Goal: Find specific fact: Find specific fact

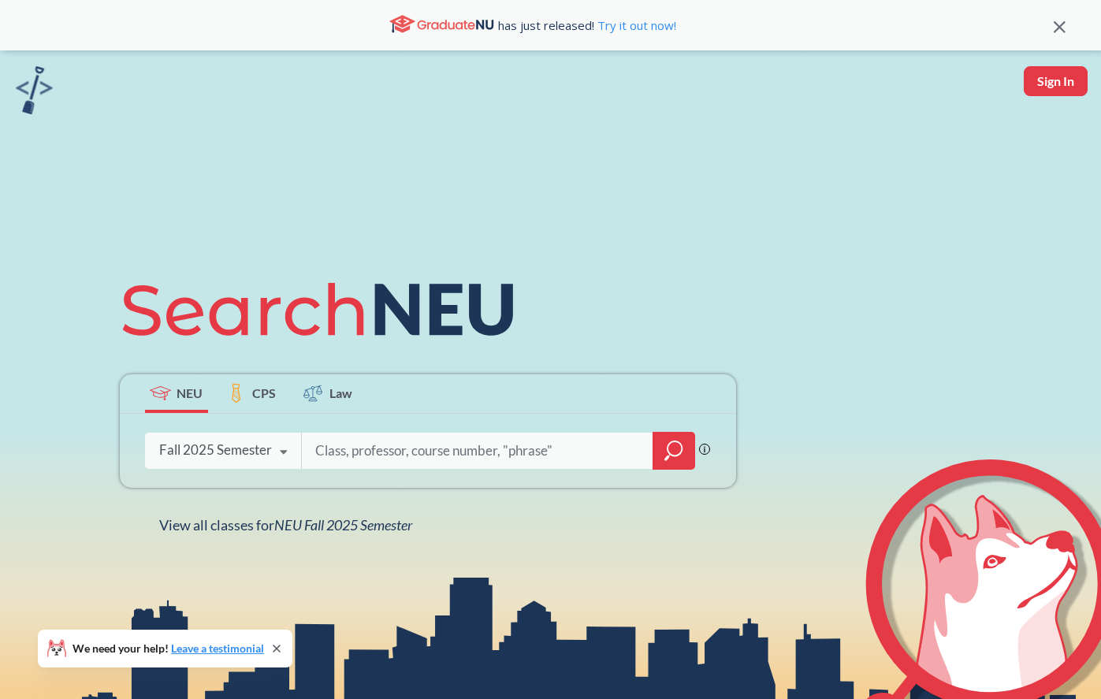
click at [336, 446] on input "search" at bounding box center [478, 450] width 328 height 33
type input "[PERSON_NAME]"
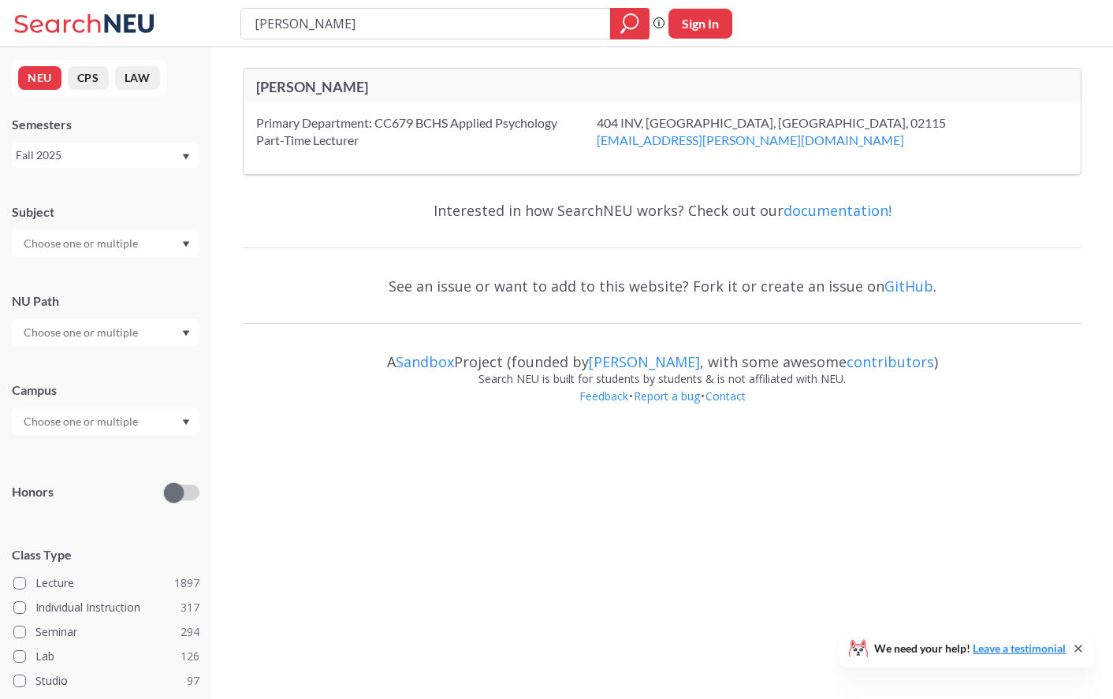
click at [312, 21] on input "[PERSON_NAME]" at bounding box center [426, 23] width 346 height 27
click at [110, 162] on div "Fall 2025" at bounding box center [98, 155] width 165 height 17
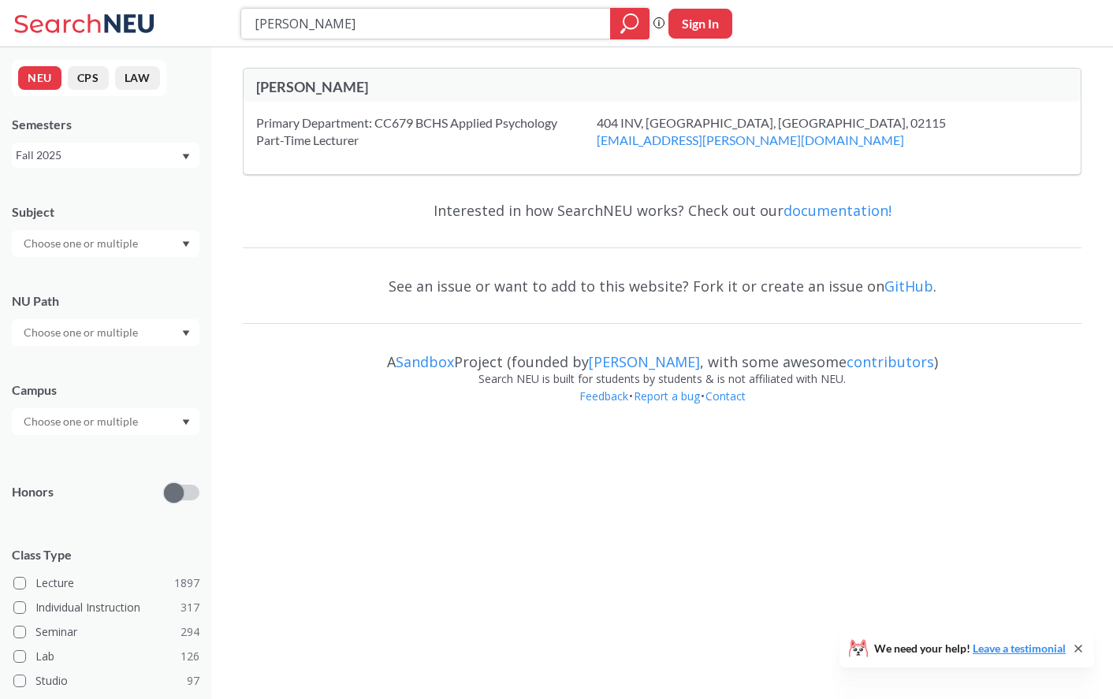
click at [268, 20] on input "[PERSON_NAME]" at bounding box center [426, 23] width 346 height 27
type input "[PERSON_NAME]"
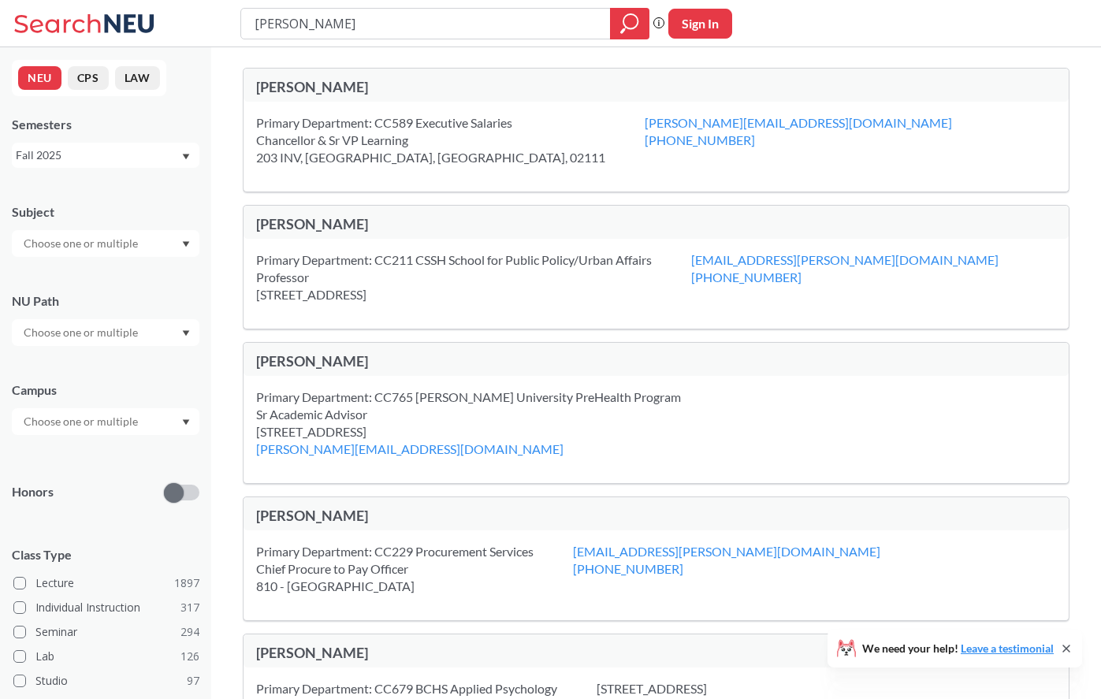
click at [307, 221] on div "[PERSON_NAME]" at bounding box center [456, 223] width 400 height 17
click at [307, 225] on div "[PERSON_NAME]" at bounding box center [456, 223] width 400 height 17
click at [110, 207] on div "Subject" at bounding box center [106, 211] width 188 height 17
